Goal: Information Seeking & Learning: Find specific fact

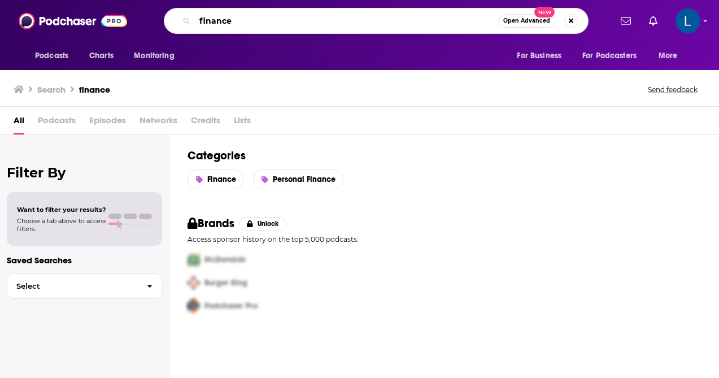
drag, startPoint x: 242, startPoint y: 25, endPoint x: 179, endPoint y: 25, distance: 62.1
click at [179, 25] on div "finance Open Advanced New" at bounding box center [376, 21] width 424 height 26
drag, startPoint x: 233, startPoint y: 24, endPoint x: 188, endPoint y: 19, distance: 44.9
click at [188, 19] on div "finance Open Advanced New" at bounding box center [376, 21] width 424 height 26
type input "secrets of the career game"
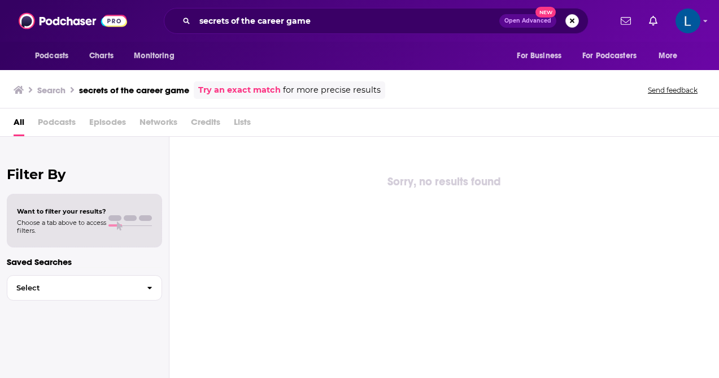
click at [570, 18] on button "Search podcasts, credits, & more..." at bounding box center [572, 21] width 14 height 14
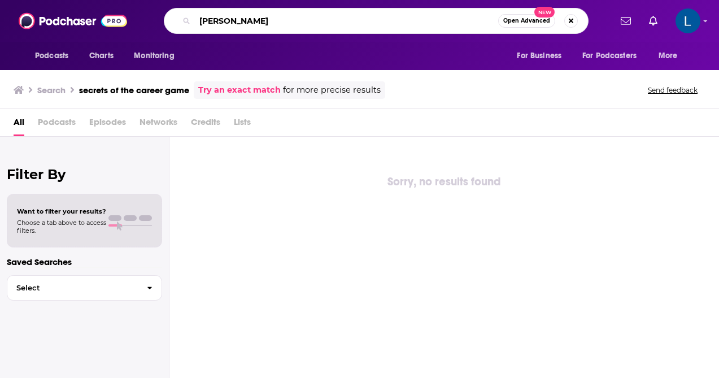
type input "[PERSON_NAME]"
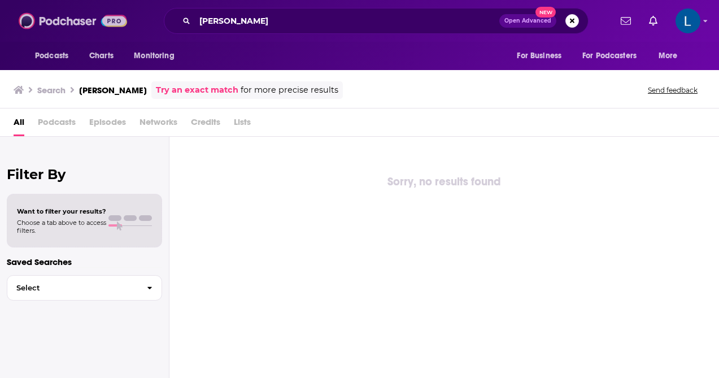
click at [80, 27] on img at bounding box center [73, 20] width 108 height 21
